Goal: Task Accomplishment & Management: Manage account settings

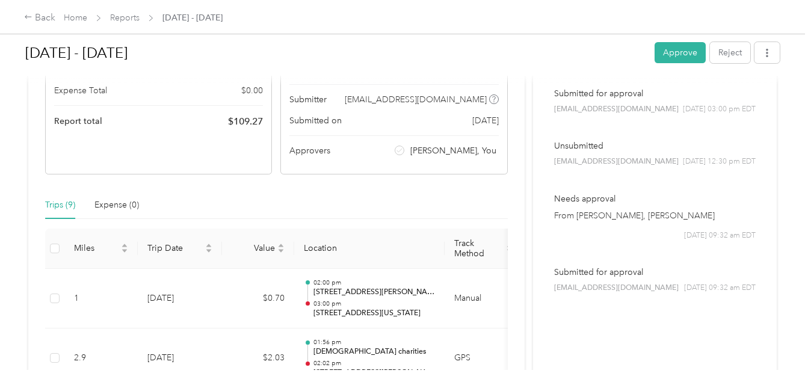
scroll to position [160, 0]
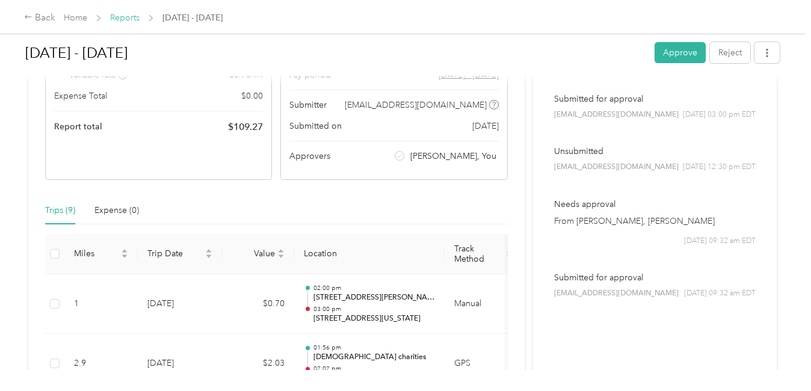
click at [132, 16] on link "Reports" at bounding box center [124, 18] width 29 height 10
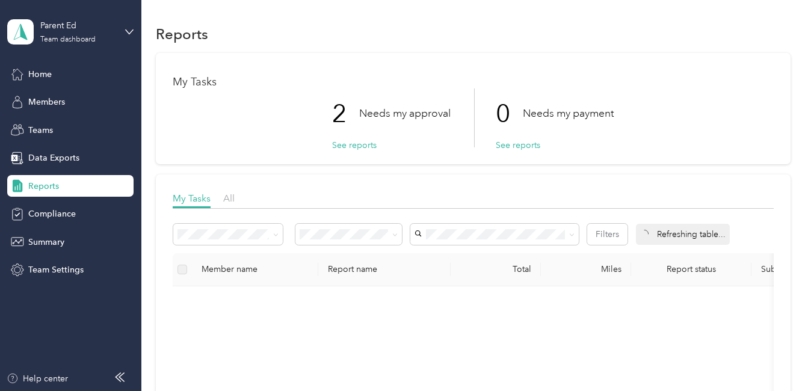
scroll to position [60, 0]
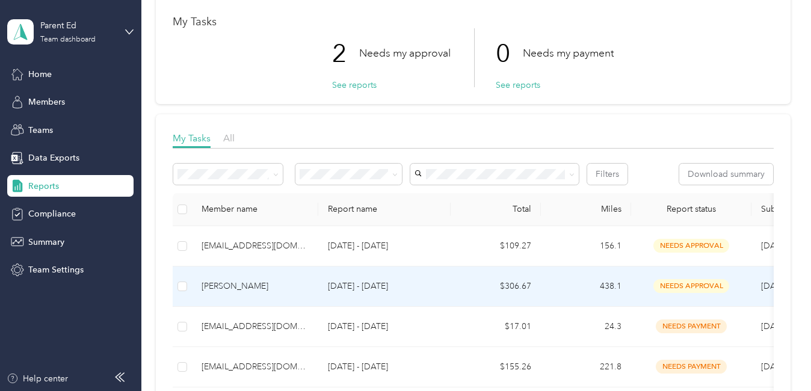
click at [231, 290] on div "[PERSON_NAME]" at bounding box center [255, 286] width 107 height 13
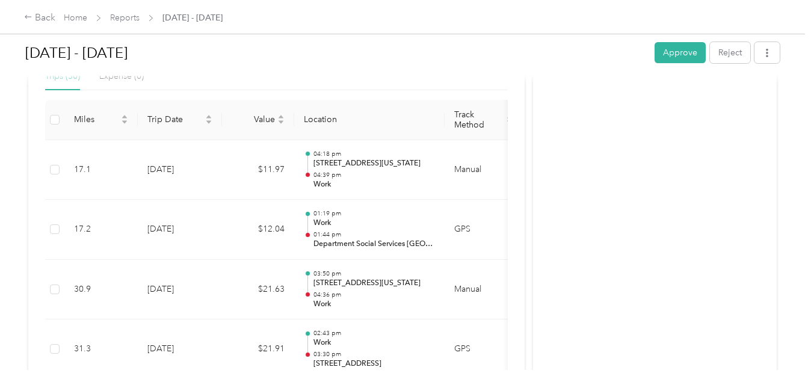
scroll to position [286, 0]
